Goal: Task Accomplishment & Management: Manage account settings

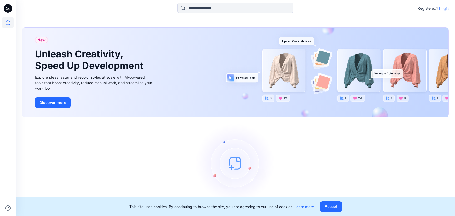
click at [442, 10] on p "Login" at bounding box center [443, 9] width 9 height 6
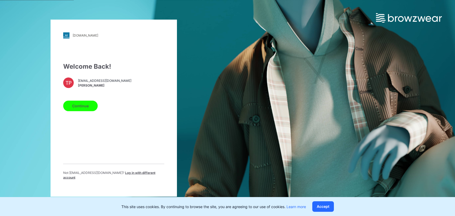
click at [86, 106] on button "Continue" at bounding box center [80, 106] width 35 height 11
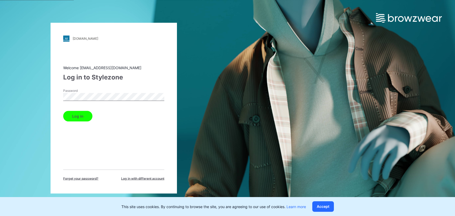
click at [77, 114] on button "Log in" at bounding box center [77, 116] width 29 height 11
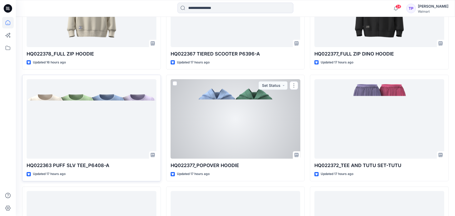
scroll to position [207, 0]
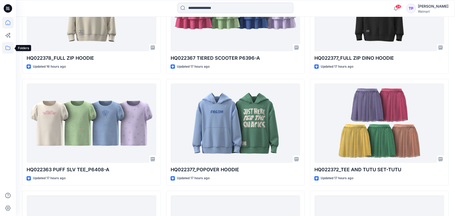
click at [7, 46] on icon at bounding box center [8, 48] width 12 height 12
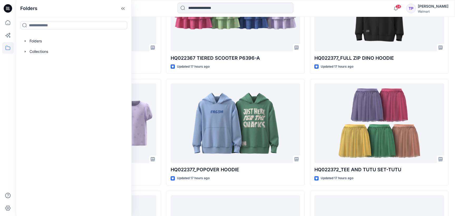
click at [165, 186] on div "HQ022378_FULL ZIP HOODIE Updated 16 hours ago HQ022363 PUFF SLV TEE_P6408-A Upd…" at bounding box center [235, 188] width 427 height 442
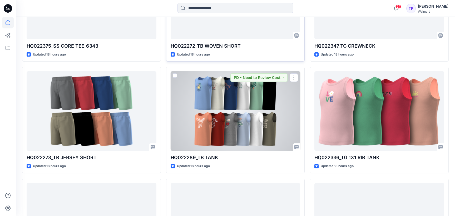
scroll to position [475, 0]
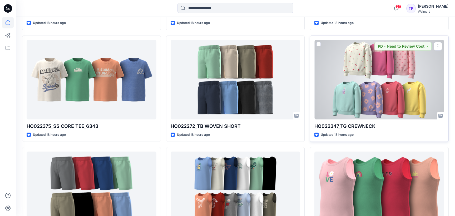
click at [348, 124] on p "HQ022347_TG CREWNECK" at bounding box center [380, 126] width 130 height 7
click at [341, 101] on div at bounding box center [380, 80] width 130 height 80
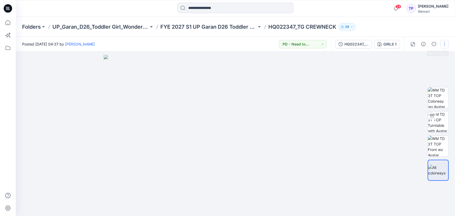
click at [445, 43] on button "button" at bounding box center [444, 44] width 8 height 8
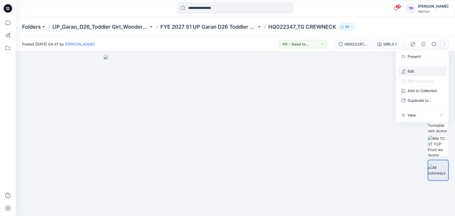
click at [436, 68] on button "Edit" at bounding box center [422, 71] width 48 height 10
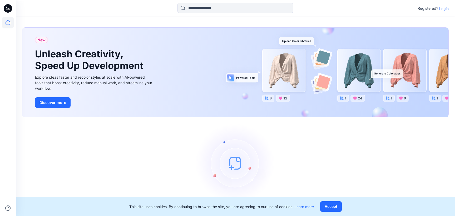
click at [446, 8] on p "Login" at bounding box center [443, 9] width 9 height 6
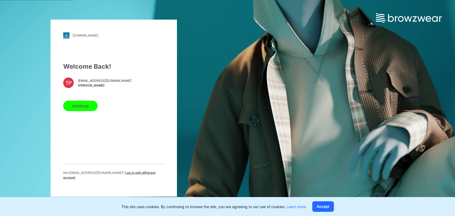
click at [68, 109] on button "Continue" at bounding box center [80, 106] width 35 height 11
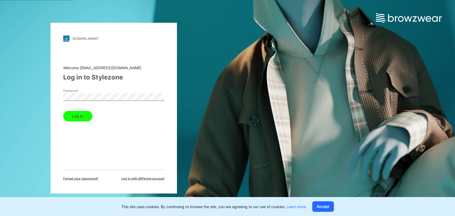
click at [77, 113] on button "Log in" at bounding box center [77, 116] width 29 height 11
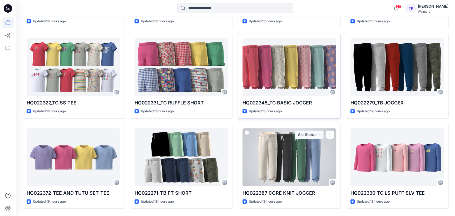
scroll to position [503, 0]
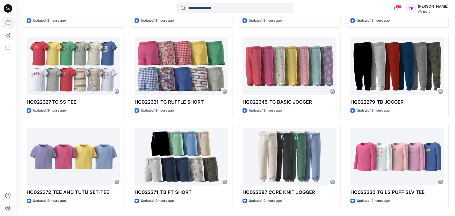
click at [8, 11] on icon at bounding box center [8, 8] width 8 height 8
click at [10, 45] on icon at bounding box center [8, 48] width 12 height 12
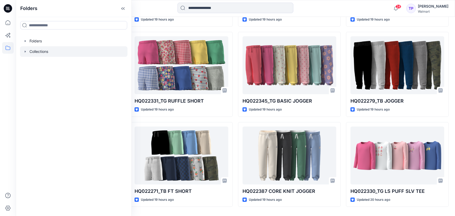
scroll to position [505, 0]
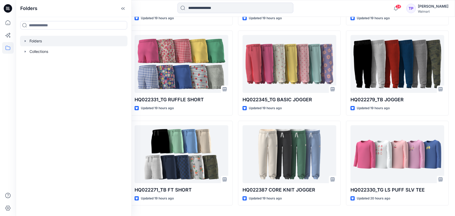
click at [25, 42] on icon "button" at bounding box center [25, 41] width 1 height 2
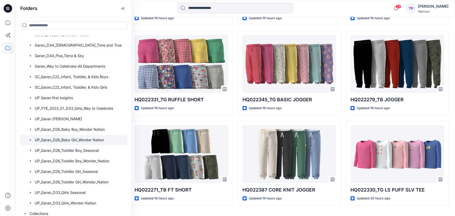
scroll to position [36, 0]
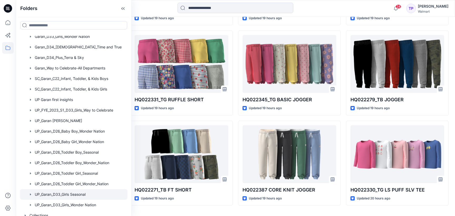
click at [90, 199] on div at bounding box center [73, 194] width 107 height 11
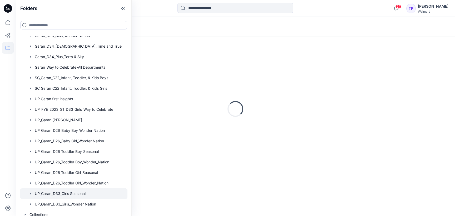
scroll to position [36, 0]
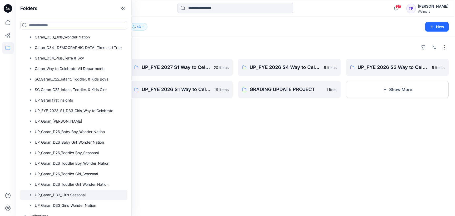
click at [199, 139] on div at bounding box center [181, 160] width 103 height 85
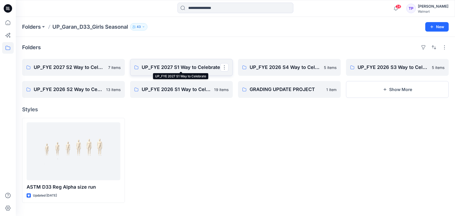
click at [167, 70] on p "UP_FYE 2027 S1 Way to Celebrate" at bounding box center [181, 67] width 78 height 7
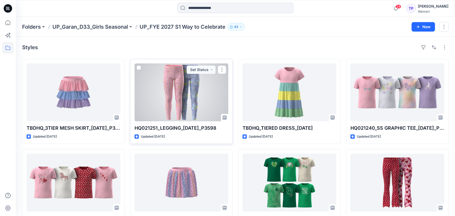
scroll to position [12, 0]
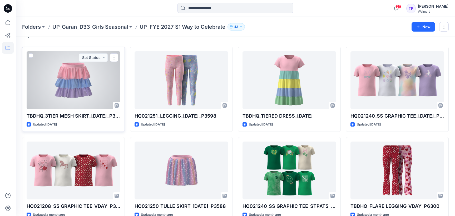
click at [85, 100] on div at bounding box center [74, 80] width 94 height 58
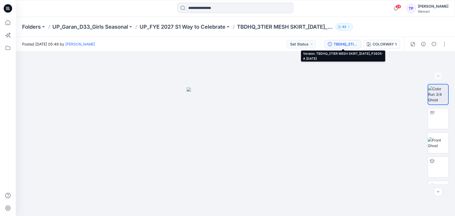
click at [354, 44] on div "TBDHQ_3TIER MESH SKIRT_EASTER_P3605-A 8.4.25" at bounding box center [346, 44] width 24 height 6
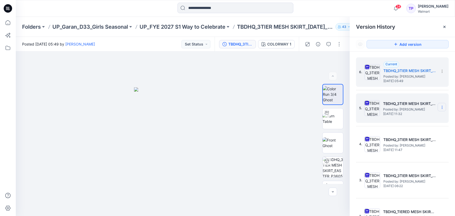
click at [444, 105] on icon at bounding box center [442, 107] width 4 height 4
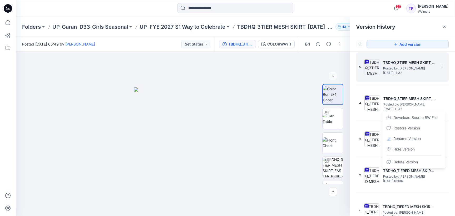
click at [397, 76] on div "5. TBDHQ_3TIER MESH SKIRT_EASTER_P3605-A 7.7.25 Posted by: Tshara Payne Tuesday…" at bounding box center [398, 67] width 79 height 25
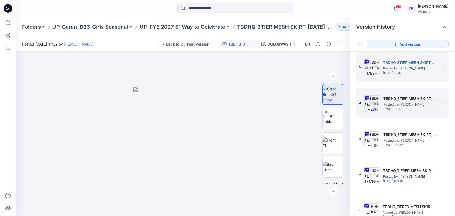
click at [0, 0] on icon at bounding box center [0, 0] width 0 height 0
click at [425, 125] on div "Restore Version" at bounding box center [414, 123] width 61 height 11
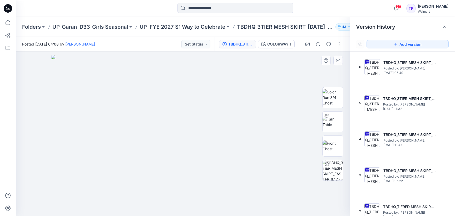
click at [261, 91] on img at bounding box center [182, 135] width 263 height 161
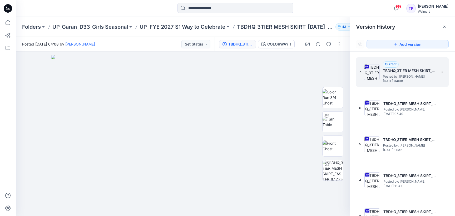
click at [420, 72] on h5 "TBDHQ_3TIER MESH SKIRT_[DATE]_[DATE]" at bounding box center [409, 71] width 53 height 6
click at [300, 89] on img at bounding box center [182, 135] width 263 height 161
click at [444, 26] on icon at bounding box center [445, 27] width 4 height 4
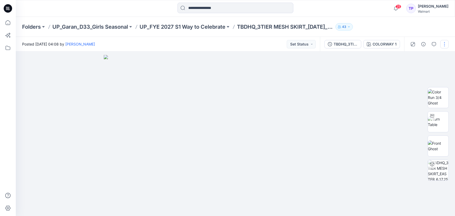
click at [445, 44] on button "button" at bounding box center [444, 44] width 8 height 8
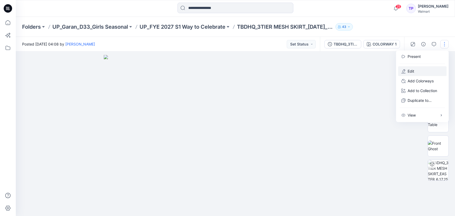
click at [432, 72] on button "Edit" at bounding box center [422, 71] width 48 height 10
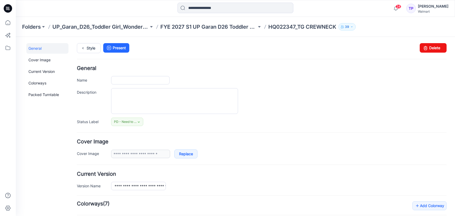
type input "**********"
type input "*******"
type input "**********"
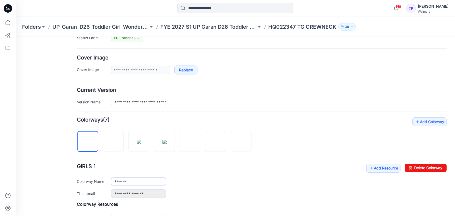
scroll to position [159, 0]
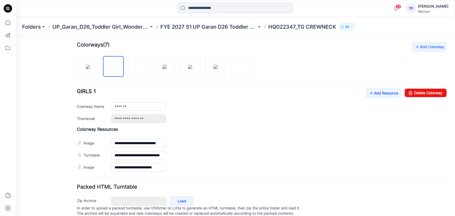
click at [100, 66] on div at bounding box center [166, 63] width 179 height 27
click at [90, 66] on img at bounding box center [88, 67] width 4 height 4
type input "*******"
click at [385, 90] on link "Add Resource" at bounding box center [383, 93] width 34 height 9
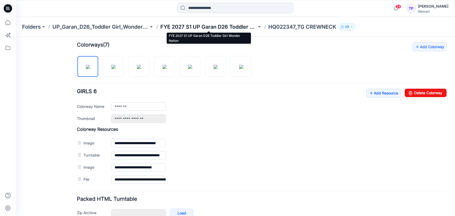
click at [226, 25] on p "FYE 2027 S1 UP Garan D26 Toddler Girl Wonder Nation" at bounding box center [208, 26] width 96 height 7
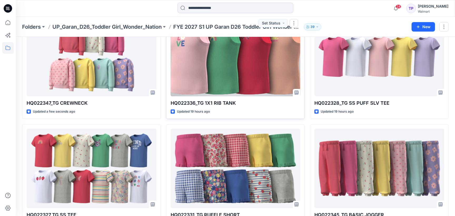
scroll to position [49, 0]
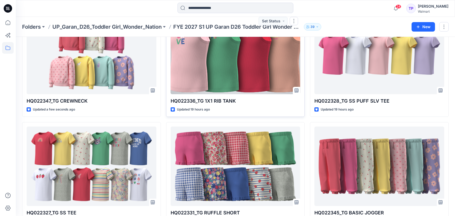
click at [245, 89] on div at bounding box center [236, 55] width 130 height 80
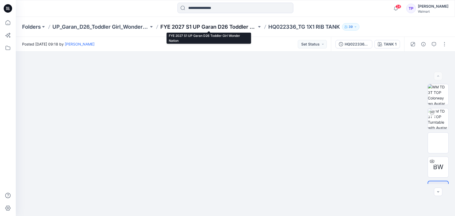
click at [195, 28] on p "FYE 2027 S1 UP Garan D26 Toddler Girl Wonder Nation" at bounding box center [208, 26] width 96 height 7
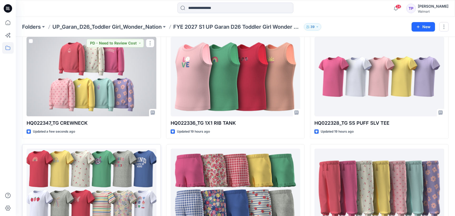
scroll to position [46, 0]
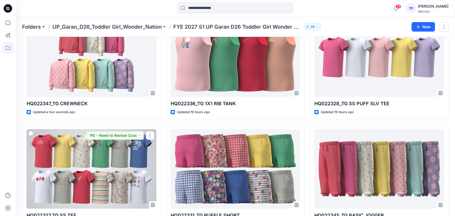
click at [132, 157] on div at bounding box center [92, 169] width 130 height 80
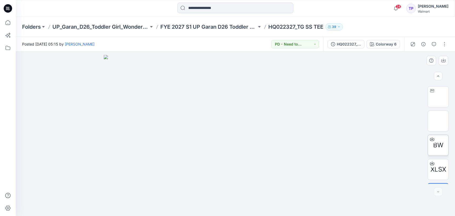
scroll to position [42, 0]
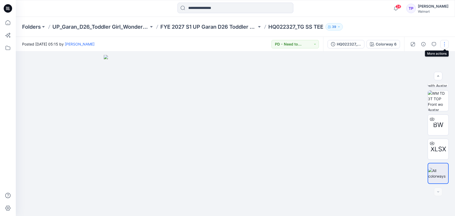
click at [444, 43] on button "button" at bounding box center [444, 44] width 8 height 8
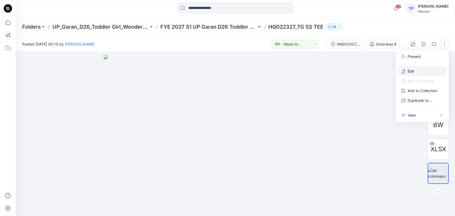
click at [435, 68] on button "Edit" at bounding box center [422, 71] width 48 height 10
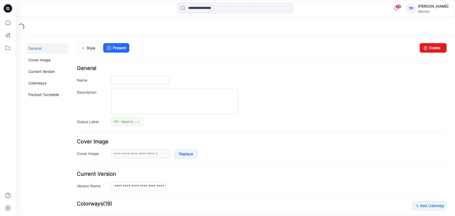
type input "**********"
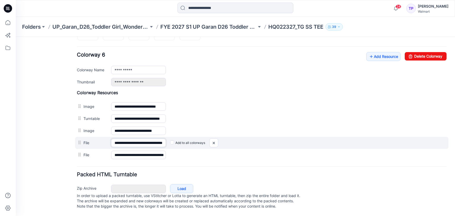
scroll to position [0, 22]
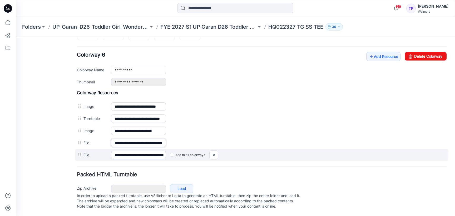
drag, startPoint x: 159, startPoint y: 137, endPoint x: 154, endPoint y: 147, distance: 10.5
click at [181, 138] on div "**********" at bounding box center [262, 143] width 370 height 12
drag, startPoint x: 143, startPoint y: 150, endPoint x: 189, endPoint y: 151, distance: 46.6
click at [189, 151] on div "**********" at bounding box center [262, 155] width 374 height 12
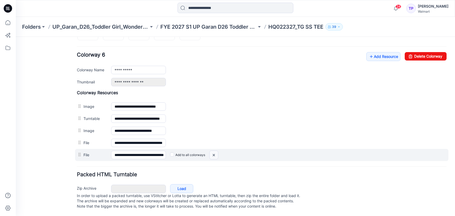
scroll to position [0, 0]
click at [16, 37] on img at bounding box center [16, 37] width 0 height 0
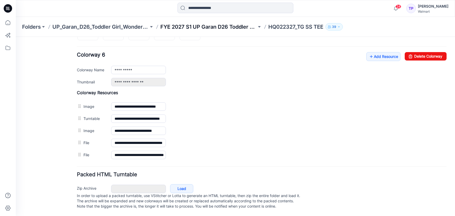
scroll to position [222, 0]
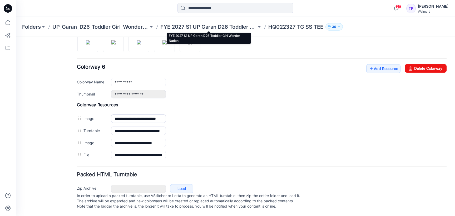
click at [212, 25] on p "FYE 2027 S1 UP Garan D26 Toddler Girl Wonder Nation" at bounding box center [208, 26] width 96 height 7
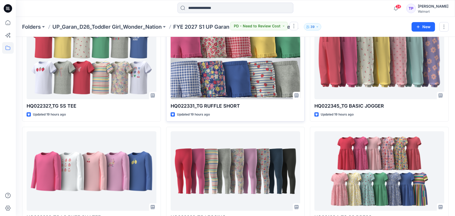
scroll to position [164, 0]
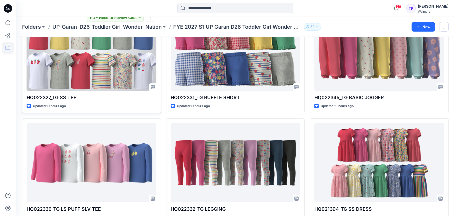
click at [99, 78] on div at bounding box center [92, 51] width 130 height 80
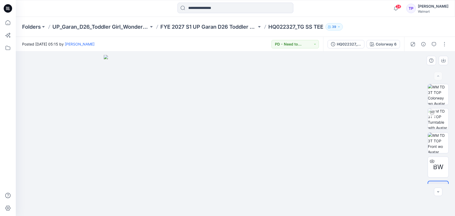
scroll to position [18, 0]
click at [228, 26] on p "FYE 2027 S1 UP Garan D26 Toddler Girl Wonder Nation" at bounding box center [208, 26] width 96 height 7
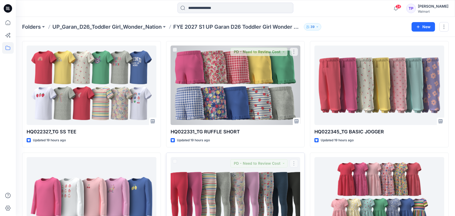
scroll to position [112, 0]
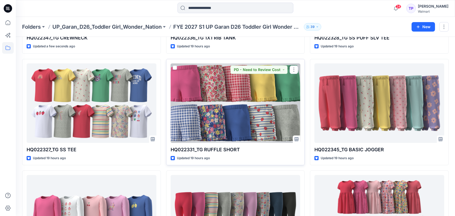
click at [262, 111] on div at bounding box center [236, 103] width 130 height 80
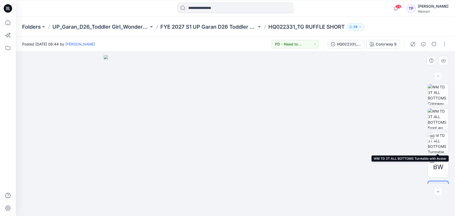
scroll to position [18, 0]
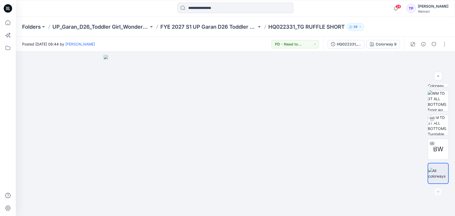
click at [196, 21] on div "Folders UP_Garan_D26_Toddler Girl_Wonder_Nation FYE 2027 S1 UP Garan D26 Toddle…" at bounding box center [235, 27] width 439 height 20
click at [215, 34] on div "Folders UP_Garan_D26_Toddler Girl_Wonder_Nation FYE 2027 S1 UP Garan D26 Toddle…" at bounding box center [235, 27] width 439 height 20
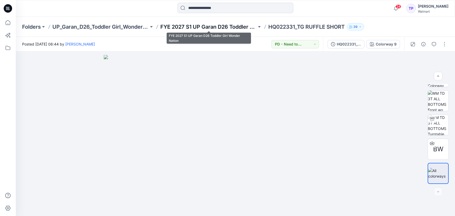
click at [213, 29] on p "FYE 2027 S1 UP Garan D26 Toddler Girl Wonder Nation" at bounding box center [208, 26] width 96 height 7
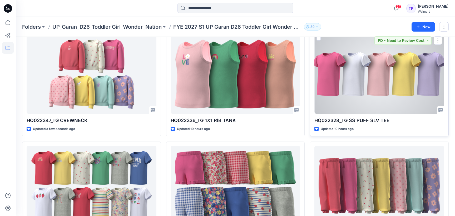
scroll to position [75, 0]
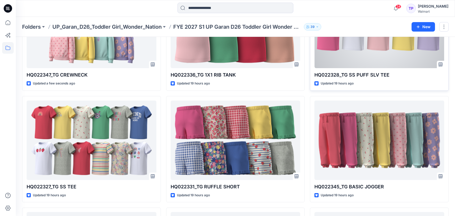
click at [343, 60] on div at bounding box center [380, 29] width 130 height 80
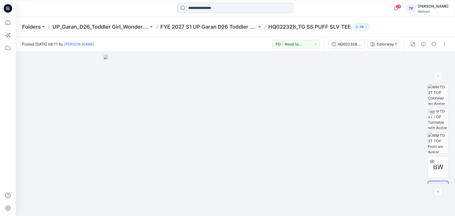
click at [169, 30] on div "Folders UP_Garan_D26_Toddler Girl_Wonder_Nation FYE 2027 S1 UP Garan D26 Toddle…" at bounding box center [235, 27] width 439 height 20
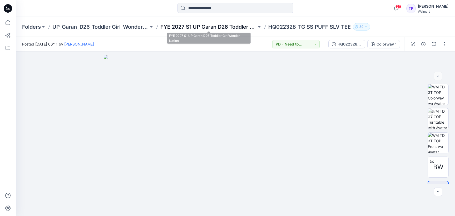
click at [169, 28] on p "FYE 2027 S1 UP Garan D26 Toddler Girl Wonder Nation" at bounding box center [208, 26] width 96 height 7
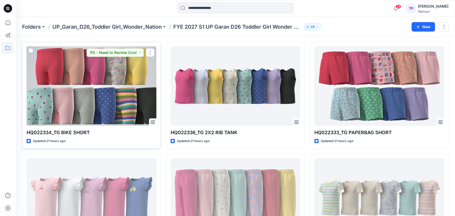
scroll to position [357, 0]
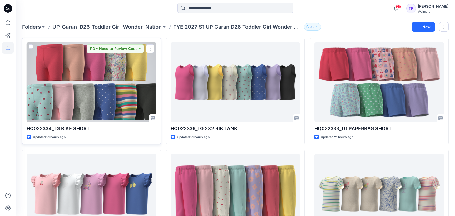
click at [107, 113] on div at bounding box center [92, 82] width 130 height 80
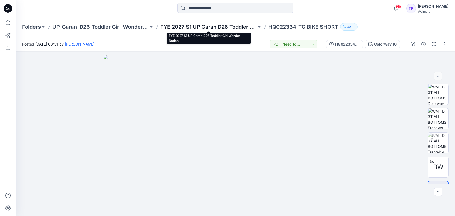
click at [192, 27] on p "FYE 2027 S1 UP Garan D26 Toddler Girl Wonder Nation" at bounding box center [208, 26] width 96 height 7
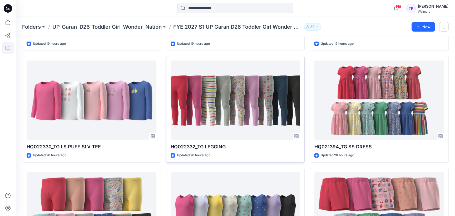
scroll to position [234, 0]
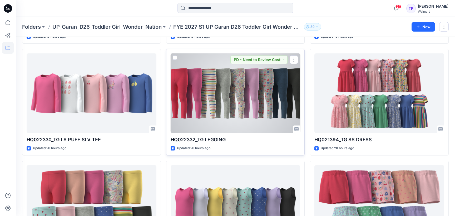
click at [228, 103] on div at bounding box center [236, 93] width 130 height 80
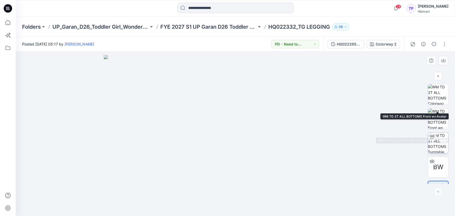
scroll to position [18, 0]
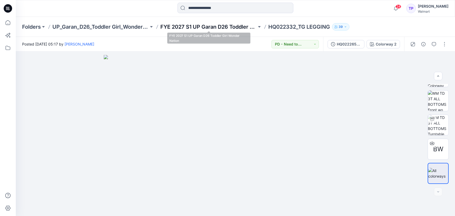
click at [214, 27] on p "FYE 2027 S1 UP Garan D26 Toddler Girl Wonder Nation" at bounding box center [208, 26] width 96 height 7
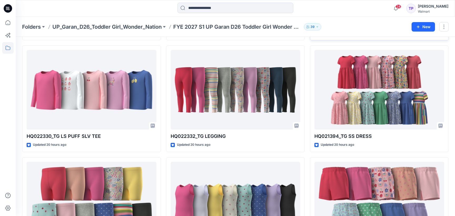
scroll to position [247, 0]
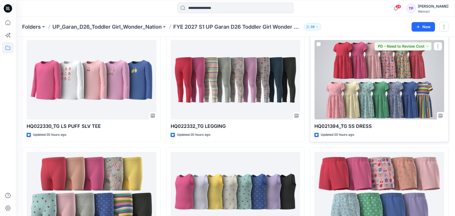
click at [385, 119] on div at bounding box center [380, 80] width 130 height 80
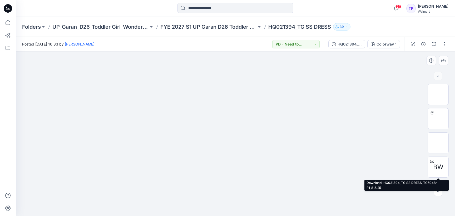
scroll to position [18, 0]
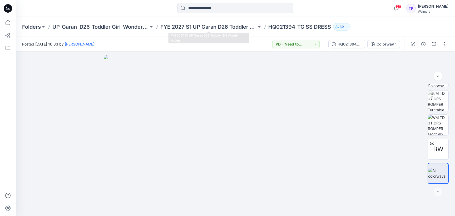
click at [218, 22] on div "Folders UP_Garan_D26_Toddler Girl_Wonder_Nation FYE 2027 S1 UP Garan D26 Toddle…" at bounding box center [235, 27] width 439 height 20
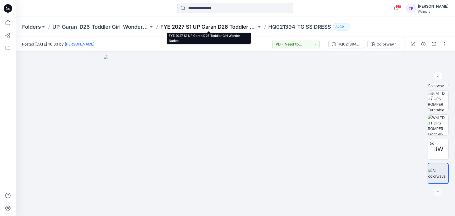
click at [222, 27] on p "FYE 2027 S1 UP Garan D26 Toddler Girl Wonder Nation" at bounding box center [208, 26] width 96 height 7
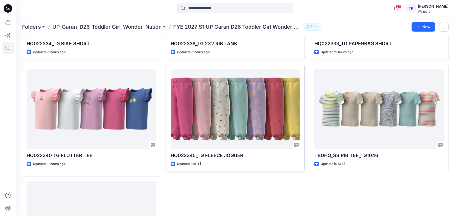
scroll to position [446, 0]
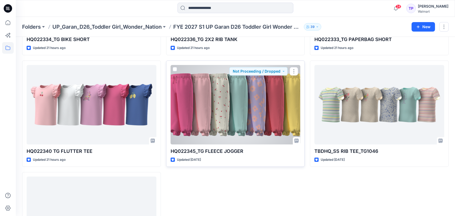
click at [256, 126] on div at bounding box center [236, 105] width 130 height 80
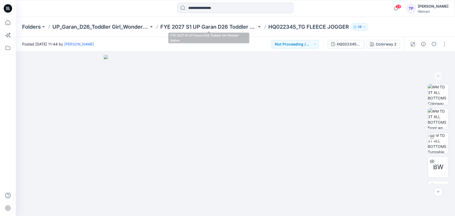
click at [231, 22] on div "Folders UP_Garan_D26_Toddler Girl_Wonder_Nation FYE 2027 S1 UP Garan D26 Toddle…" at bounding box center [235, 27] width 439 height 20
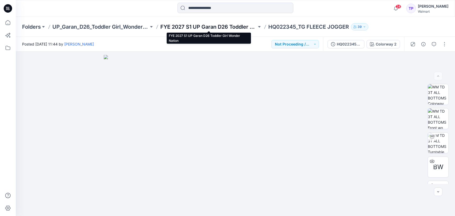
click at [242, 24] on p "FYE 2027 S1 UP Garan D26 Toddler Girl Wonder Nation" at bounding box center [208, 26] width 96 height 7
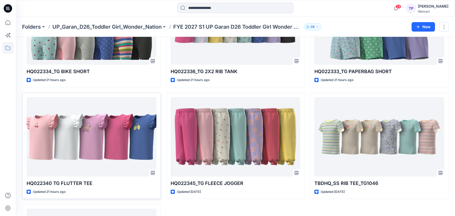
scroll to position [427, 0]
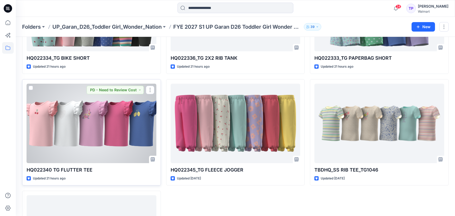
click at [111, 156] on div at bounding box center [92, 124] width 130 height 80
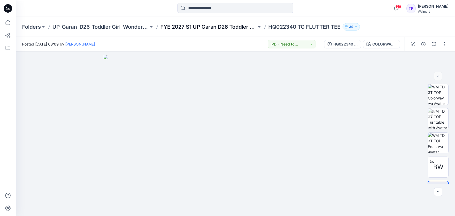
drag, startPoint x: 219, startPoint y: 33, endPoint x: 217, endPoint y: 30, distance: 4.1
click at [218, 32] on div "Folders UP_Garan_D26_Toddler Girl_Wonder_Nation FYE 2027 S1 UP Garan D26 Toddle…" at bounding box center [235, 27] width 439 height 20
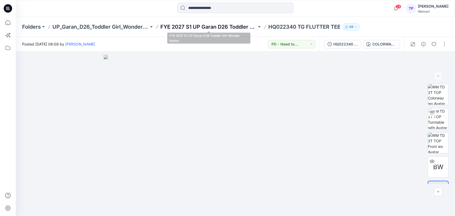
click at [216, 29] on p "FYE 2027 S1 UP Garan D26 Toddler Girl Wonder Nation" at bounding box center [208, 26] width 96 height 7
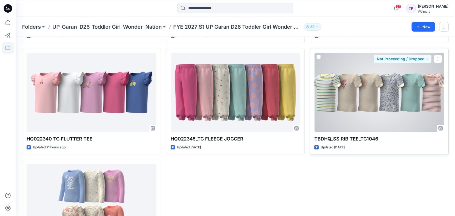
scroll to position [515, 0]
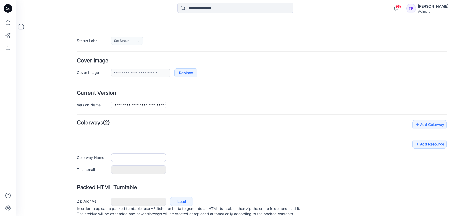
type input "**********"
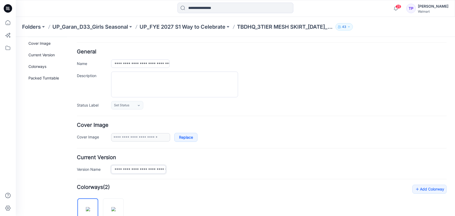
scroll to position [0, 25]
drag, startPoint x: 144, startPoint y: 168, endPoint x: 180, endPoint y: 167, distance: 36.6
click at [180, 167] on div "**********" at bounding box center [279, 169] width 336 height 8
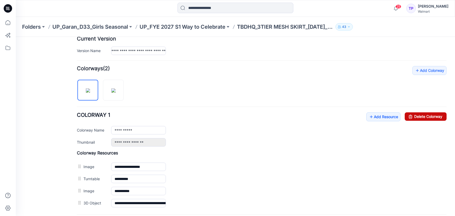
scroll to position [0, 0]
click at [418, 117] on link "Delete Colorway" at bounding box center [426, 116] width 42 height 8
type input "**********"
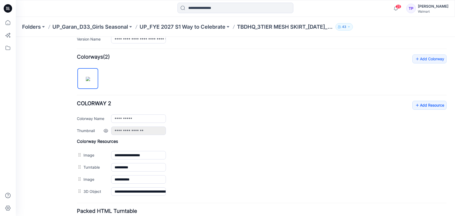
scroll to position [160, 0]
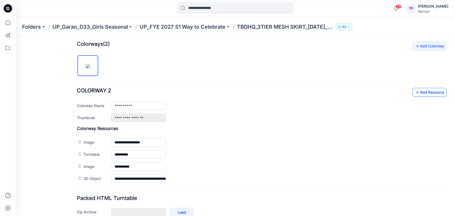
click at [422, 92] on link "Add Resource" at bounding box center [429, 92] width 34 height 9
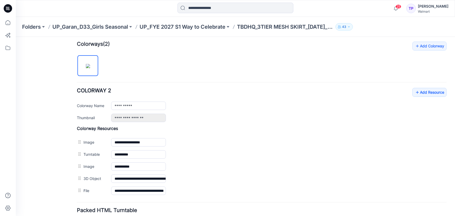
click at [198, 27] on p "UP_FYE 2027 S1 Way to Celebrate" at bounding box center [183, 26] width 86 height 7
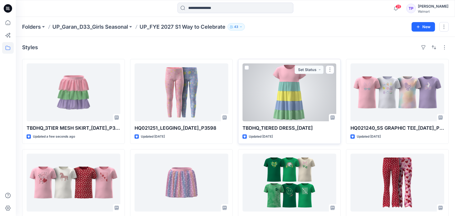
click at [313, 92] on div at bounding box center [290, 92] width 94 height 58
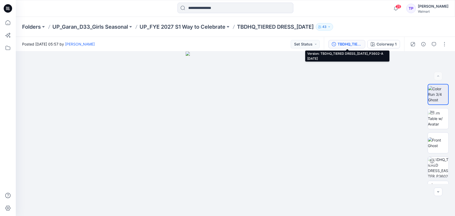
click at [352, 44] on div "TBDHQ_TIERED DRESS_[DATE]_P3602-A [DATE]" at bounding box center [350, 44] width 24 height 6
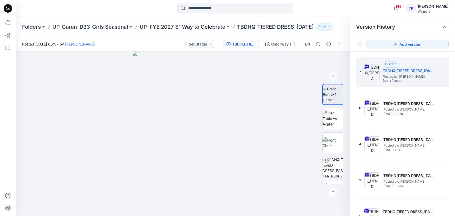
scroll to position [13, 0]
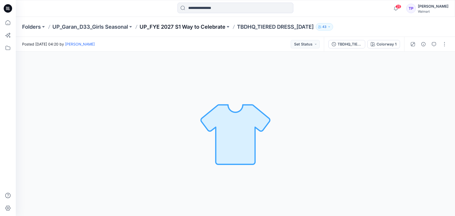
click at [187, 27] on p "UP_FYE 2027 S1 Way to Celebrate" at bounding box center [183, 26] width 86 height 7
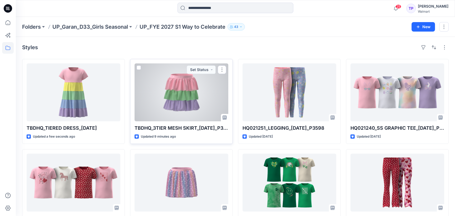
click at [195, 110] on div at bounding box center [182, 92] width 94 height 58
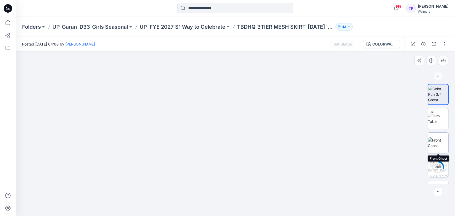
scroll to position [18, 0]
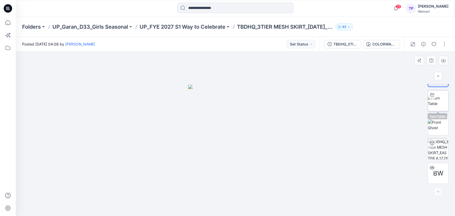
click at [438, 106] on img at bounding box center [438, 100] width 21 height 11
click at [197, 26] on p "UP_FYE 2027 S1 Way to Celebrate" at bounding box center [183, 26] width 86 height 7
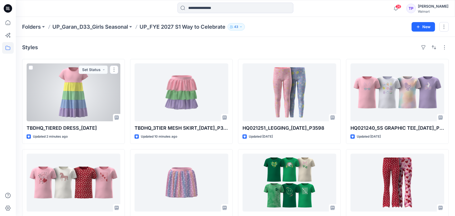
click at [92, 94] on div at bounding box center [74, 92] width 94 height 58
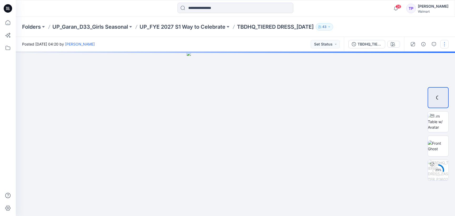
click at [444, 46] on button "button" at bounding box center [444, 44] width 8 height 8
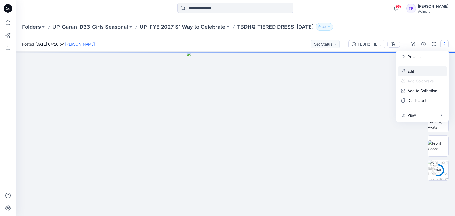
click at [436, 68] on button "Edit" at bounding box center [422, 71] width 48 height 10
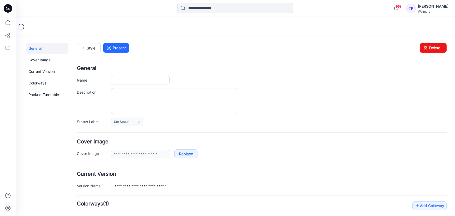
type input "**********"
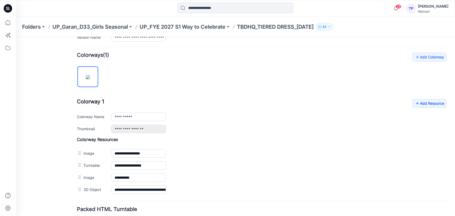
scroll to position [155, 0]
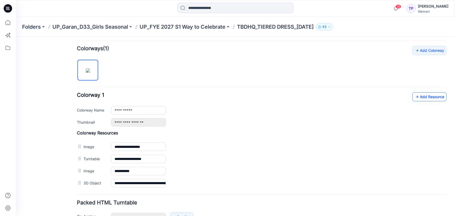
click at [430, 96] on link "Add Resource" at bounding box center [429, 96] width 34 height 9
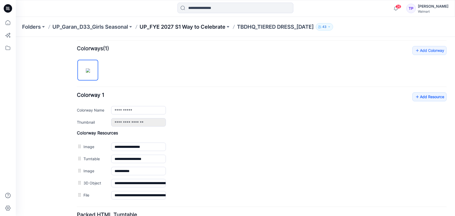
click at [151, 23] on p "UP_FYE 2027 S1 Way to Celebrate" at bounding box center [183, 26] width 86 height 7
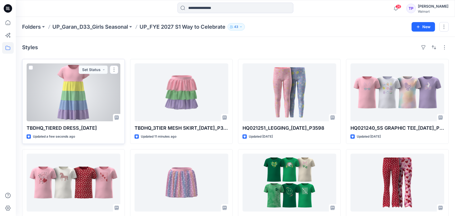
click at [100, 95] on div at bounding box center [74, 92] width 94 height 58
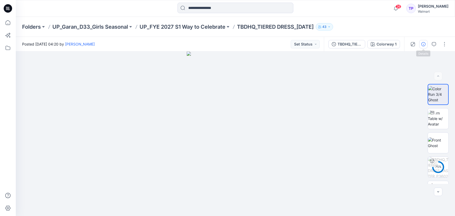
click at [426, 45] on button "button" at bounding box center [423, 44] width 8 height 8
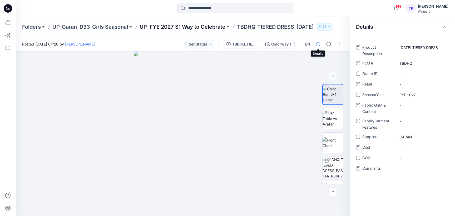
click at [180, 28] on p "UP_FYE 2027 S1 Way to Celebrate" at bounding box center [183, 26] width 86 height 7
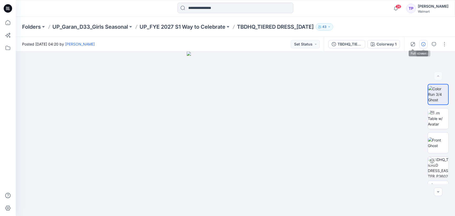
click at [421, 43] on icon "button" at bounding box center [423, 44] width 4 height 4
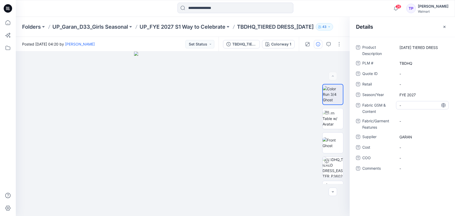
click at [413, 105] on Content "-" at bounding box center [423, 106] width 46 height 6
drag, startPoint x: 420, startPoint y: 107, endPoint x: 401, endPoint y: 107, distance: 18.2
click at [401, 107] on textarea "**********" at bounding box center [422, 105] width 53 height 8
type textarea "**********"
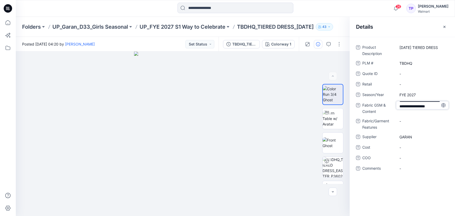
scroll to position [0, 0]
drag, startPoint x: 411, startPoint y: 100, endPoint x: 395, endPoint y: 82, distance: 23.7
click at [395, 82] on div "**********" at bounding box center [402, 111] width 93 height 136
click at [210, 25] on p "UP_FYE 2027 S1 Way to Celebrate" at bounding box center [183, 26] width 86 height 7
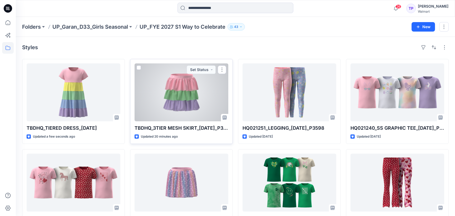
scroll to position [0, 0]
click at [202, 95] on div at bounding box center [182, 92] width 94 height 58
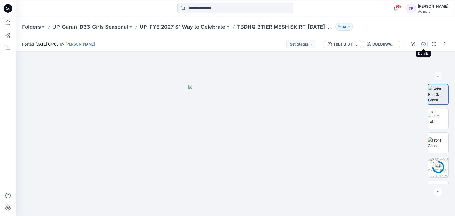
click at [421, 42] on button "button" at bounding box center [423, 44] width 8 height 8
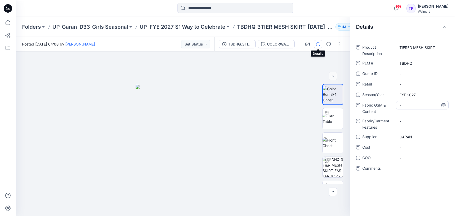
click at [406, 109] on div "-" at bounding box center [422, 105] width 53 height 8
type textarea "**********"
drag, startPoint x: 418, startPoint y: 107, endPoint x: 392, endPoint y: 106, distance: 25.6
click at [392, 106] on div "**********" at bounding box center [402, 108] width 93 height 14
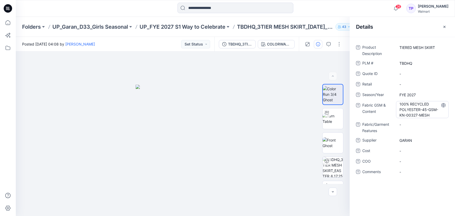
drag, startPoint x: 392, startPoint y: 106, endPoint x: 396, endPoint y: 106, distance: 3.7
click at [392, 107] on span "Fabric GSM & Content" at bounding box center [378, 110] width 32 height 16
click at [404, 111] on Content "100% RECYCLED POLYESTER-45-GSM-KN-00327-MESH" at bounding box center [423, 109] width 46 height 17
drag, startPoint x: 407, startPoint y: 116, endPoint x: 418, endPoint y: 116, distance: 11.1
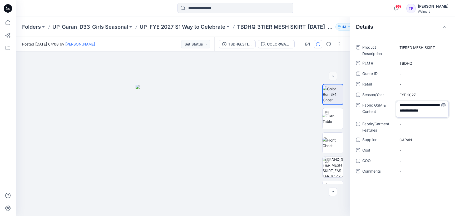
click at [418, 116] on textarea "**********" at bounding box center [422, 109] width 53 height 17
click at [437, 112] on textarea "**********" at bounding box center [422, 109] width 53 height 17
drag, startPoint x: 406, startPoint y: 114, endPoint x: 392, endPoint y: 115, distance: 14.0
click at [392, 115] on div "**********" at bounding box center [402, 109] width 93 height 17
type textarea "**********"
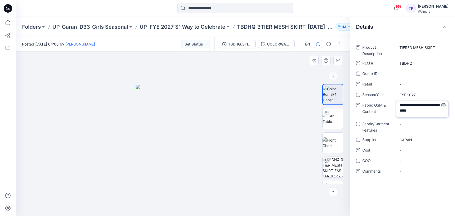
click at [250, 123] on div at bounding box center [183, 134] width 334 height 165
click at [211, 27] on p "UP_FYE 2027 S1 Way to Celebrate" at bounding box center [183, 26] width 86 height 7
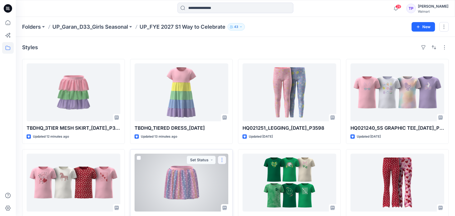
click at [223, 160] on button "button" at bounding box center [222, 160] width 8 height 8
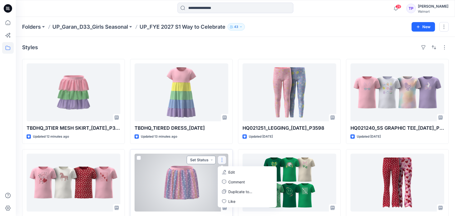
click at [209, 159] on button "Set Status" at bounding box center [201, 160] width 29 height 8
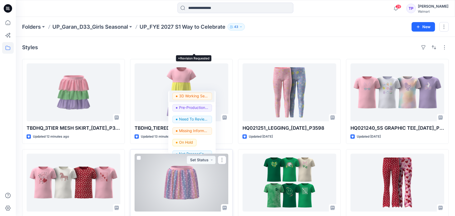
scroll to position [66, 0]
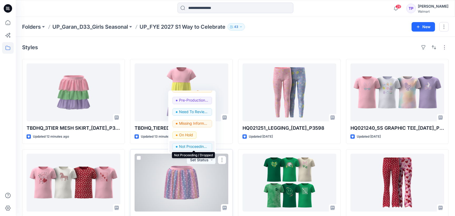
click at [198, 147] on p "Not Proceeding / Dropped" at bounding box center [194, 146] width 30 height 7
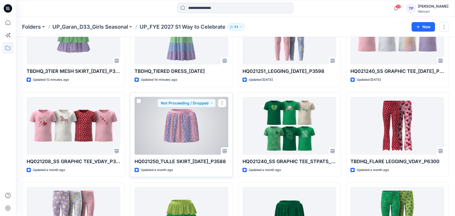
scroll to position [0, 0]
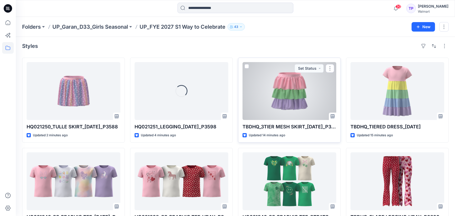
scroll to position [2, 0]
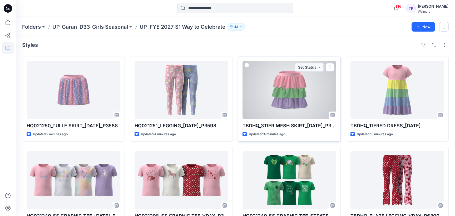
click at [314, 90] on div at bounding box center [290, 90] width 94 height 58
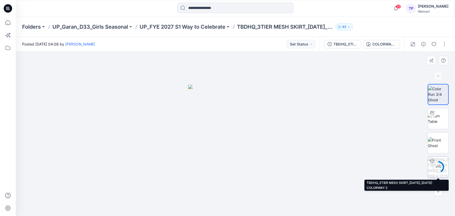
scroll to position [18, 0]
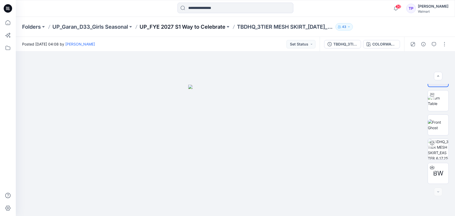
click at [196, 28] on p "UP_FYE 2027 S1 Way to Celebrate" at bounding box center [183, 26] width 86 height 7
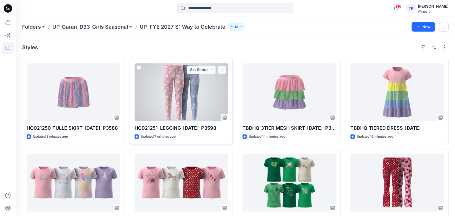
click at [221, 71] on button "button" at bounding box center [222, 70] width 8 height 8
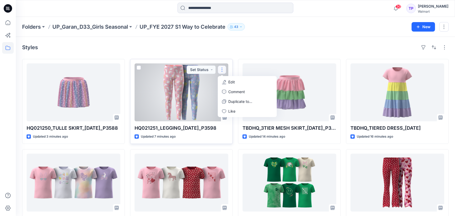
click at [224, 82] on icon "button" at bounding box center [224, 82] width 4 height 4
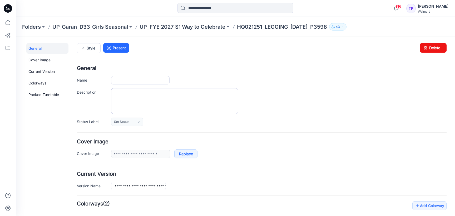
type input "**********"
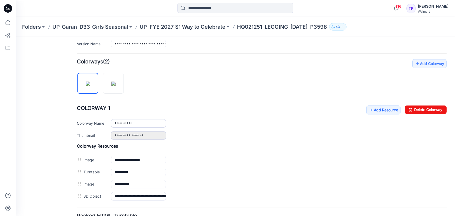
scroll to position [189, 0]
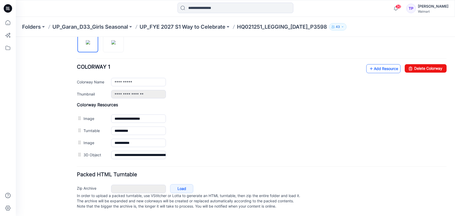
click at [376, 64] on link "Add Resource" at bounding box center [383, 68] width 34 height 9
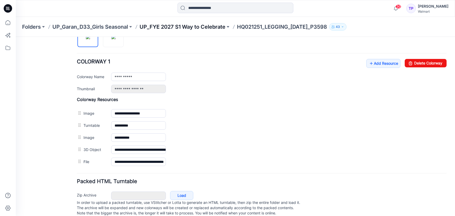
click at [184, 28] on p "UP_FYE 2027 S1 Way to Celebrate" at bounding box center [183, 26] width 86 height 7
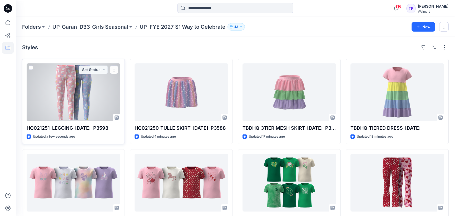
click at [105, 97] on div at bounding box center [74, 92] width 94 height 58
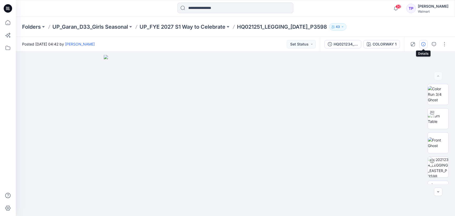
click at [424, 45] on icon "button" at bounding box center [423, 44] width 4 height 4
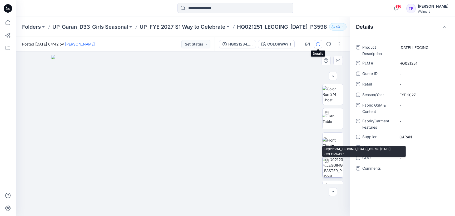
scroll to position [42, 0]
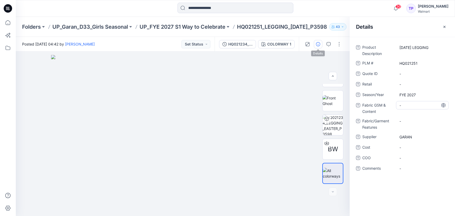
click at [409, 107] on Content "-" at bounding box center [423, 106] width 46 height 6
drag, startPoint x: 418, startPoint y: 107, endPoint x: 381, endPoint y: 106, distance: 37.4
click at [381, 106] on div "**********" at bounding box center [402, 108] width 93 height 14
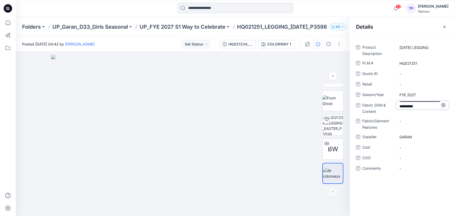
click at [431, 107] on textarea "**********" at bounding box center [422, 105] width 53 height 8
drag, startPoint x: 433, startPoint y: 107, endPoint x: 450, endPoint y: 122, distance: 23.5
click at [450, 122] on div "**********" at bounding box center [402, 111] width 105 height 136
click at [418, 106] on textarea "**********" at bounding box center [422, 105] width 53 height 8
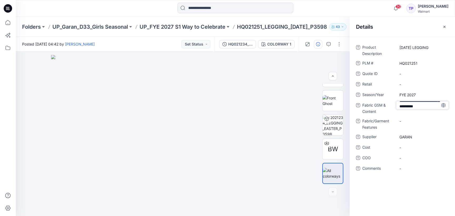
click at [420, 107] on textarea "**********" at bounding box center [422, 105] width 53 height 8
type textarea "**********"
click at [446, 25] on icon "button" at bounding box center [445, 27] width 4 height 4
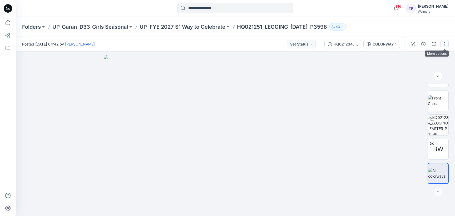
click at [446, 43] on button "button" at bounding box center [444, 44] width 8 height 8
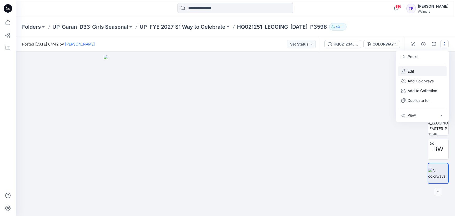
click at [429, 70] on button "Edit" at bounding box center [422, 71] width 48 height 10
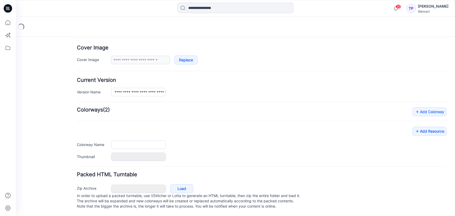
type input "**********"
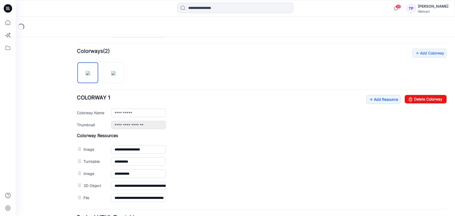
scroll to position [177, 0]
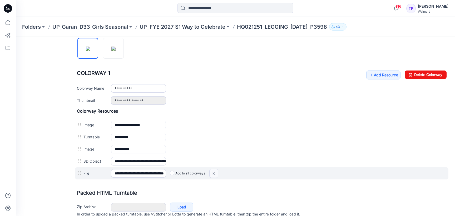
click at [16, 37] on img at bounding box center [16, 37] width 0 height 0
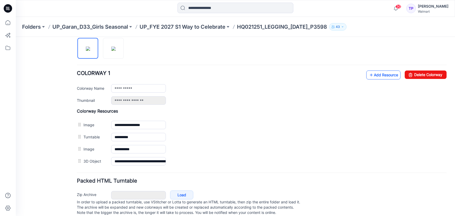
click at [384, 76] on link "Add Resource" at bounding box center [383, 75] width 34 height 9
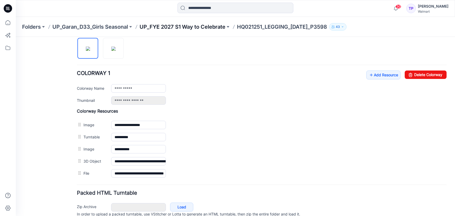
click at [196, 25] on p "UP_FYE 2027 S1 Way to Celebrate" at bounding box center [183, 26] width 86 height 7
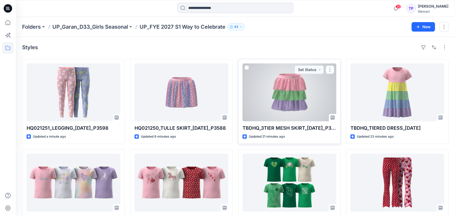
click at [289, 81] on div at bounding box center [290, 92] width 94 height 58
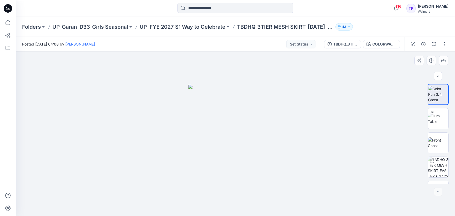
scroll to position [18, 0]
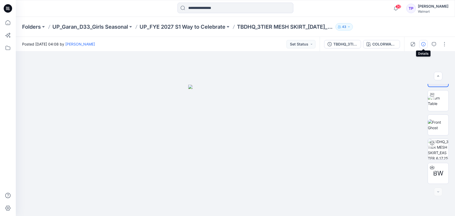
click at [427, 44] on button "button" at bounding box center [423, 44] width 8 height 8
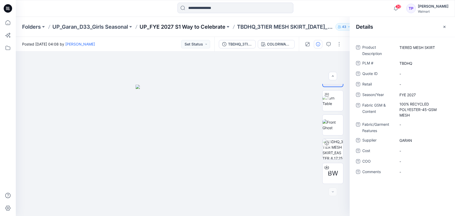
click at [165, 28] on p "UP_FYE 2027 S1 Way to Celebrate" at bounding box center [183, 26] width 86 height 7
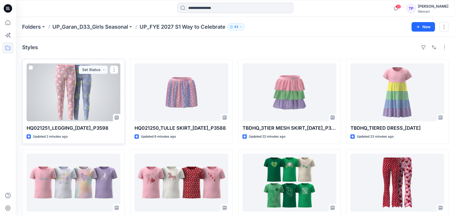
click at [85, 95] on div at bounding box center [74, 92] width 94 height 58
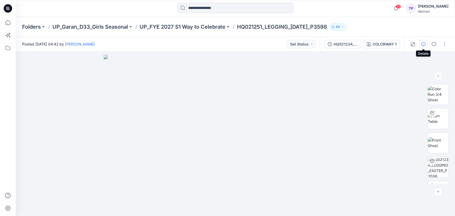
click at [423, 44] on icon "button" at bounding box center [423, 44] width 4 height 4
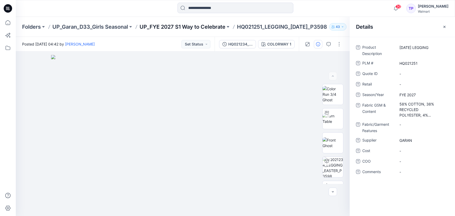
click at [179, 30] on p "UP_FYE 2027 S1 Way to Celebrate" at bounding box center [183, 26] width 86 height 7
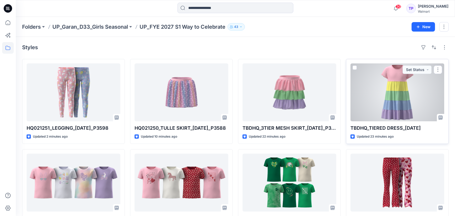
click at [395, 115] on div at bounding box center [398, 92] width 94 height 58
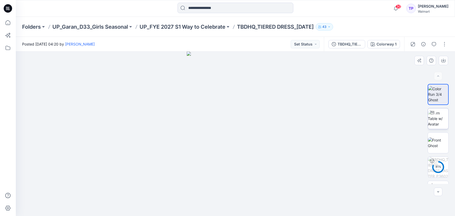
scroll to position [18, 0]
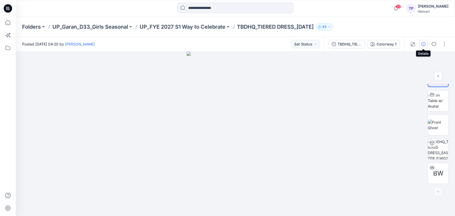
click at [423, 47] on button "button" at bounding box center [423, 44] width 8 height 8
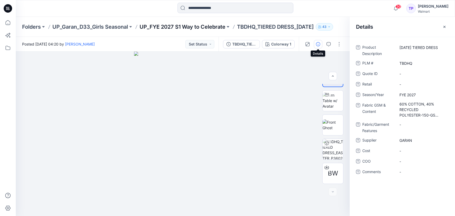
click at [205, 27] on p "UP_FYE 2027 S1 Way to Celebrate" at bounding box center [183, 26] width 86 height 7
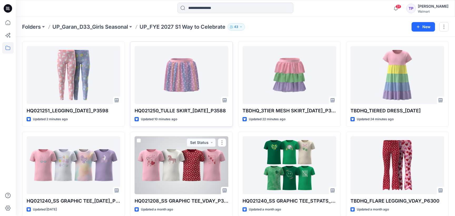
scroll to position [14, 0]
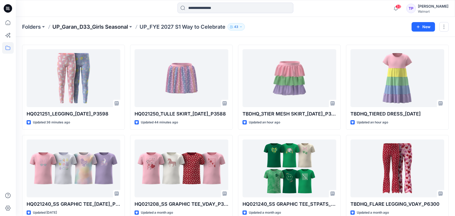
click at [99, 26] on p "UP_Garan_D33_Girls Seasonal" at bounding box center [90, 26] width 76 height 7
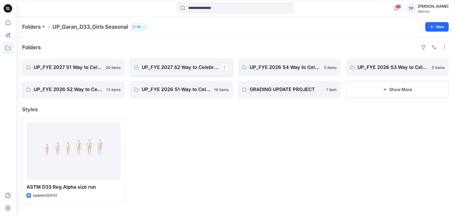
click at [186, 72] on link "UP_FYE 2027 S2 Way to Celebrate" at bounding box center [181, 67] width 103 height 17
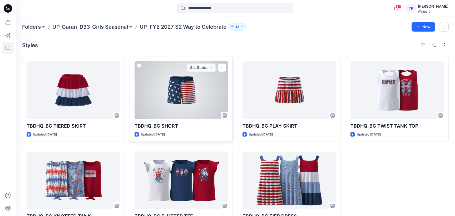
scroll to position [2, 0]
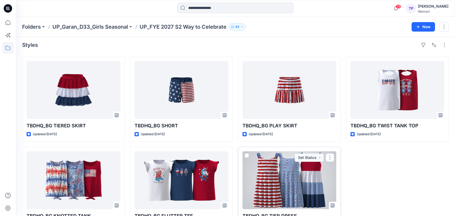
click at [316, 180] on div at bounding box center [290, 180] width 94 height 58
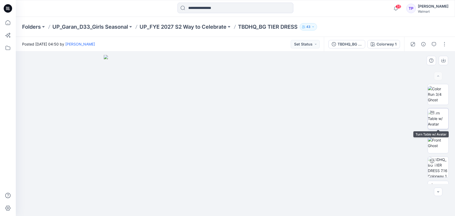
click at [435, 119] on img at bounding box center [438, 118] width 21 height 17
drag, startPoint x: 223, startPoint y: 84, endPoint x: 228, endPoint y: 208, distance: 124.2
click at [229, 209] on div at bounding box center [235, 134] width 439 height 165
drag, startPoint x: 162, startPoint y: 129, endPoint x: 158, endPoint y: 114, distance: 15.2
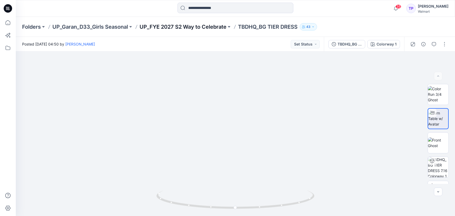
click at [205, 28] on p "UP_FYE 2027 S2 Way to Celebrate" at bounding box center [183, 26] width 87 height 7
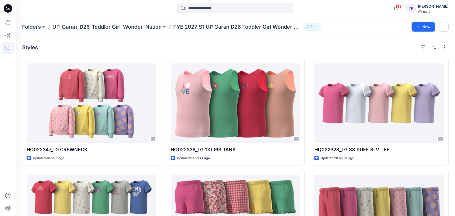
scroll to position [515, 0]
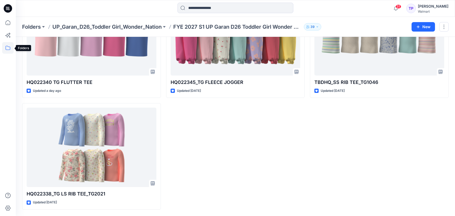
click at [8, 53] on icon at bounding box center [8, 48] width 12 height 12
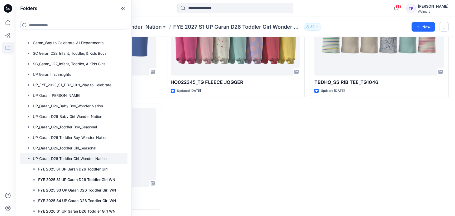
scroll to position [61, 2]
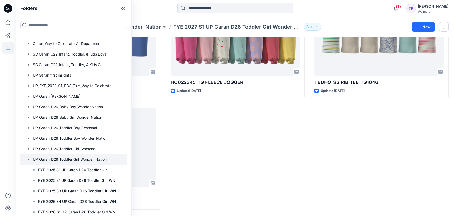
click at [29, 160] on icon "button" at bounding box center [29, 159] width 2 height 1
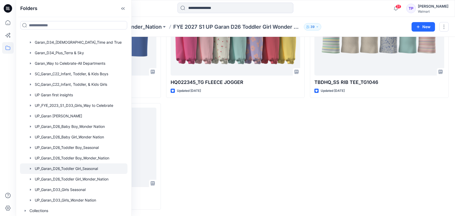
click at [90, 170] on div at bounding box center [73, 169] width 107 height 11
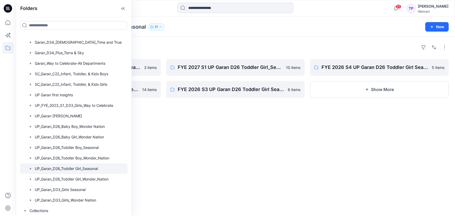
click at [203, 140] on div "Folders FYE 2027 S2 UP Garan D26 Toddler Girl_Seasonal 3 items FYE 2025 S4 UP G…" at bounding box center [235, 126] width 439 height 179
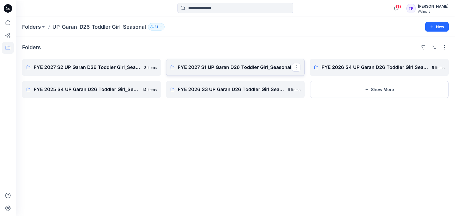
click at [216, 72] on link "FYE 2027 S1 UP Garan D26 Toddler Girl_Seasonal" at bounding box center [235, 67] width 139 height 17
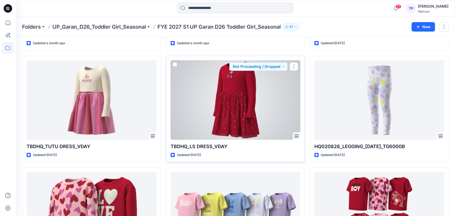
scroll to position [140, 0]
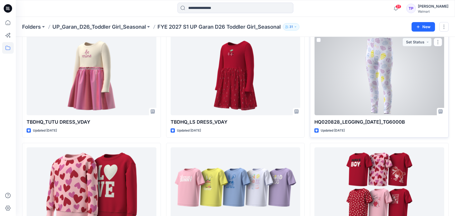
click at [400, 84] on div at bounding box center [380, 76] width 130 height 80
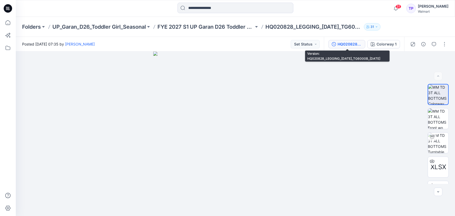
click at [361, 44] on div "HQ020828_LEGGING_EASTER_TG6000B_6.17.25" at bounding box center [350, 44] width 24 height 6
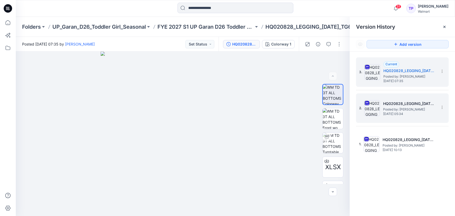
click at [374, 115] on img at bounding box center [372, 108] width 16 height 16
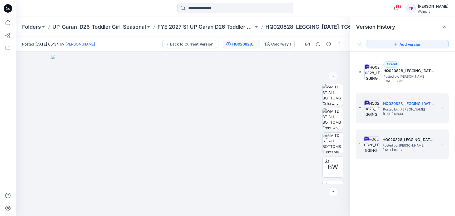
click at [396, 150] on span "Tuesday, April 29, 2025 10:13" at bounding box center [409, 150] width 53 height 4
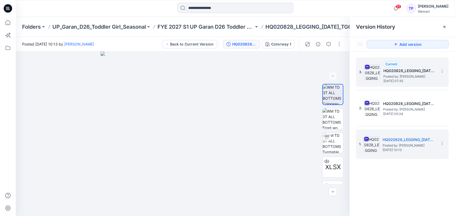
click at [385, 75] on span "Posted by: [PERSON_NAME]" at bounding box center [410, 76] width 53 height 5
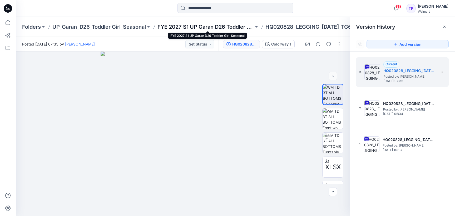
click at [172, 24] on p "FYE 2027 S1 UP Garan D26 Toddler Girl_Seasonal" at bounding box center [206, 26] width 96 height 7
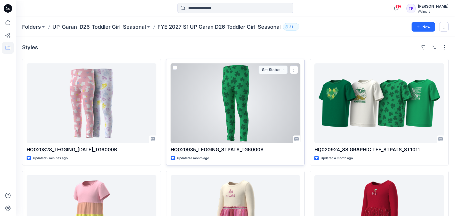
click at [256, 97] on div at bounding box center [236, 103] width 130 height 80
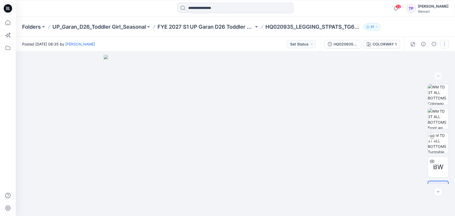
click at [442, 45] on button "button" at bounding box center [444, 44] width 8 height 8
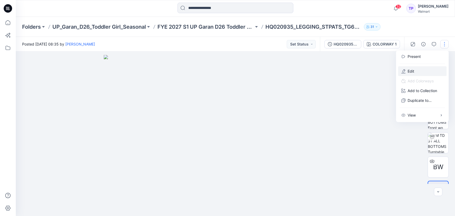
click at [430, 68] on button "Edit" at bounding box center [422, 71] width 48 height 10
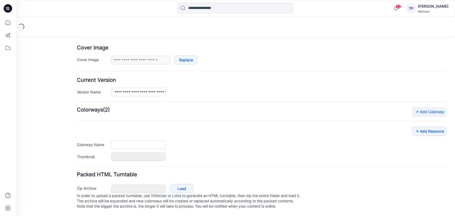
type input "**********"
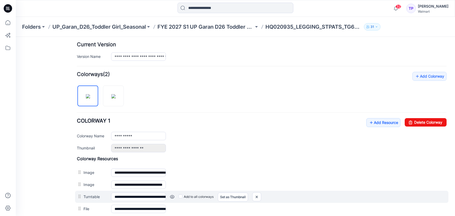
scroll to position [189, 0]
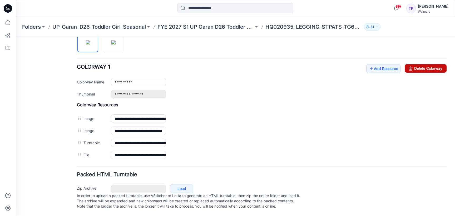
click at [438, 64] on link "Delete Colorway" at bounding box center [426, 68] width 42 height 8
type input "**********"
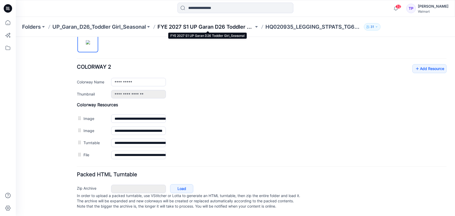
click at [221, 25] on p "FYE 2027 S1 UP Garan D26 Toddler Girl_Seasonal" at bounding box center [206, 26] width 96 height 7
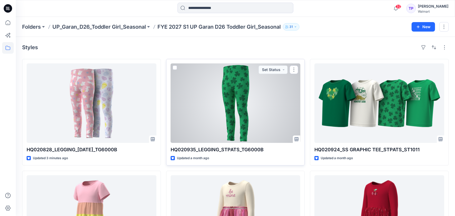
click at [235, 115] on div at bounding box center [236, 103] width 130 height 80
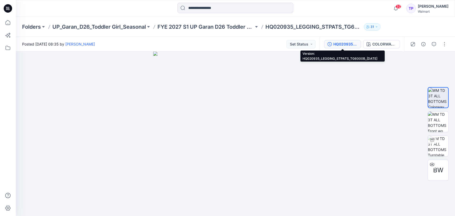
click at [351, 45] on div "HQ020935_LEGGING_STPATS_TG6000B_7.10.25" at bounding box center [345, 44] width 24 height 6
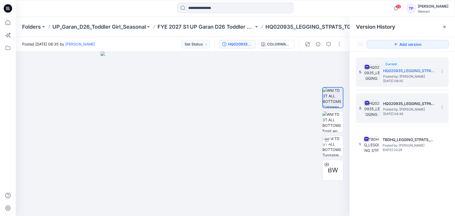
click at [410, 117] on div "2. HQ020935_LEGGING_STPATS_TG6000B_6.17.25 Posted by: Tshara Payne Friday, June…" at bounding box center [398, 108] width 79 height 25
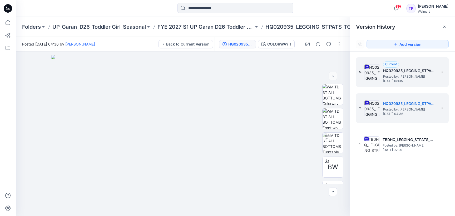
click at [410, 80] on span "Thursday, July 10, 2025 08:35" at bounding box center [409, 81] width 53 height 4
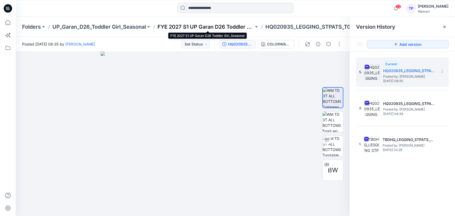
click at [215, 26] on p "FYE 2027 S1 UP Garan D26 Toddler Girl_Seasonal" at bounding box center [206, 26] width 96 height 7
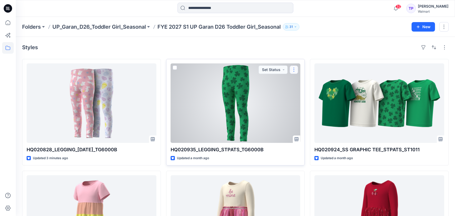
click at [295, 70] on button "button" at bounding box center [294, 70] width 8 height 8
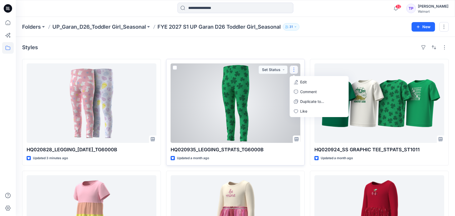
click at [299, 84] on button "Edit" at bounding box center [319, 82] width 57 height 10
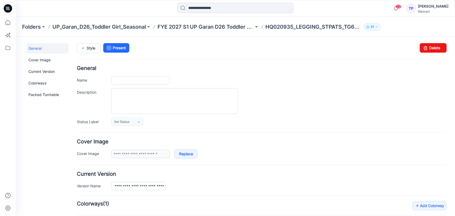
type input "**********"
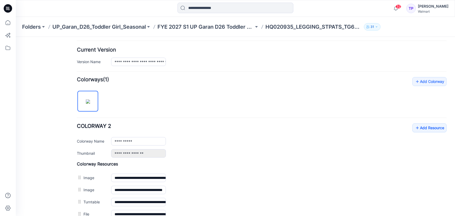
scroll to position [188, 0]
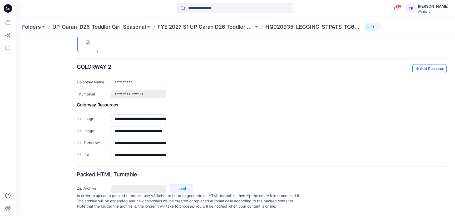
click at [426, 64] on link "Add Resource" at bounding box center [429, 68] width 34 height 9
click at [419, 67] on icon at bounding box center [417, 69] width 5 height 8
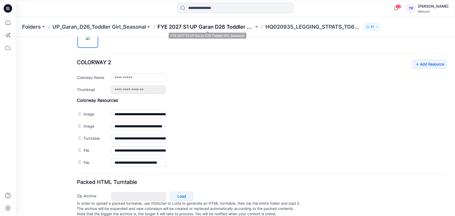
click at [238, 28] on p "FYE 2027 S1 UP Garan D26 Toddler Girl_Seasonal" at bounding box center [206, 26] width 96 height 7
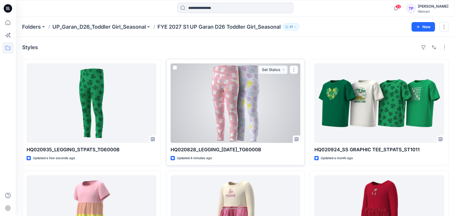
click at [209, 130] on div at bounding box center [236, 103] width 130 height 80
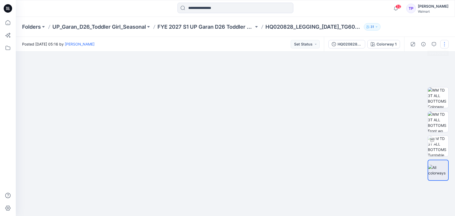
click at [445, 46] on button "button" at bounding box center [444, 44] width 8 height 8
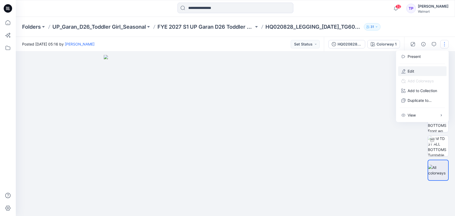
click at [430, 66] on button "Edit" at bounding box center [422, 71] width 48 height 10
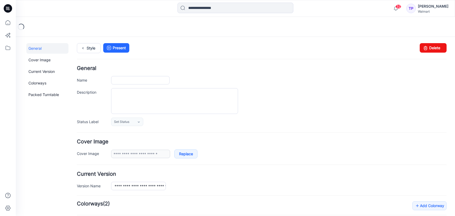
type input "**********"
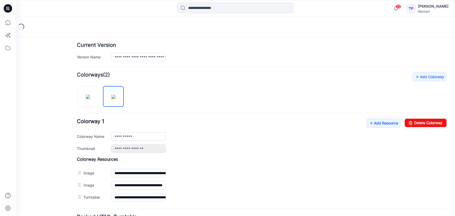
scroll to position [145, 0]
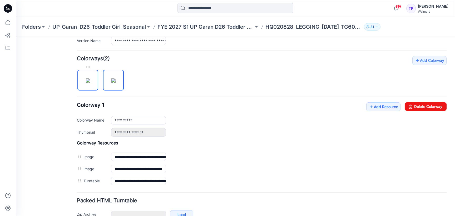
click at [90, 83] on img at bounding box center [88, 80] width 4 height 4
type input "**********"
click at [389, 107] on link "Add Resource" at bounding box center [383, 106] width 34 height 9
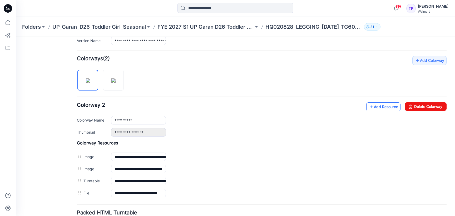
click at [377, 109] on link "Add Resource" at bounding box center [383, 106] width 34 height 9
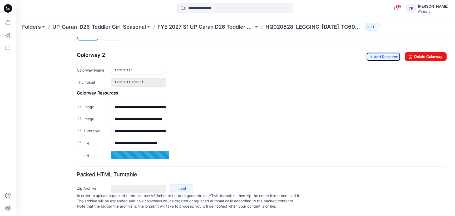
scroll to position [201, 0]
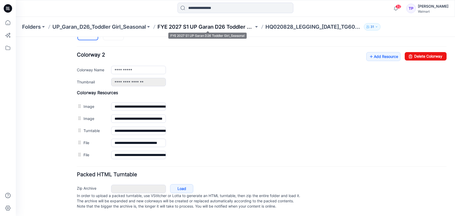
click at [205, 29] on p "FYE 2027 S1 UP Garan D26 Toddler Girl_Seasonal" at bounding box center [206, 26] width 96 height 7
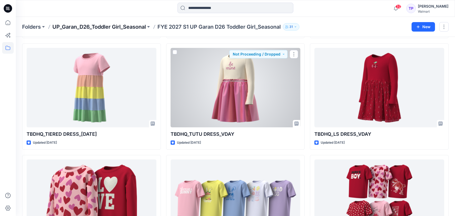
scroll to position [128, 0]
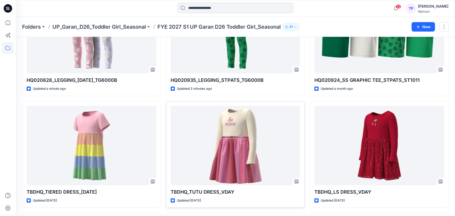
scroll to position [52, 0]
